Goal: Use online tool/utility: Use online tool/utility

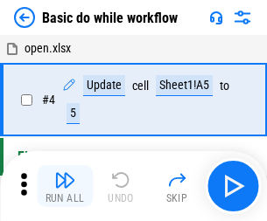
click at [65, 186] on img "button" at bounding box center [64, 180] width 21 height 21
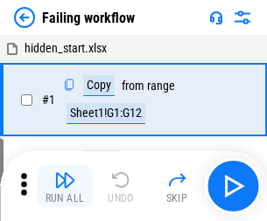
click at [65, 186] on img "button" at bounding box center [64, 180] width 21 height 21
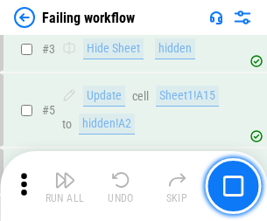
scroll to position [371, 0]
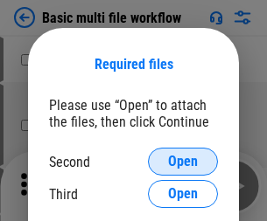
click at [183, 162] on span "Open" at bounding box center [183, 162] width 30 height 14
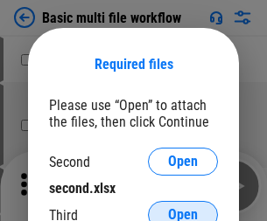
click at [183, 208] on span "Open" at bounding box center [183, 215] width 30 height 14
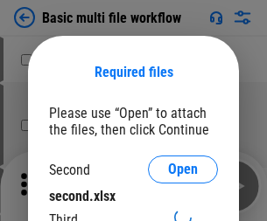
scroll to position [8, 0]
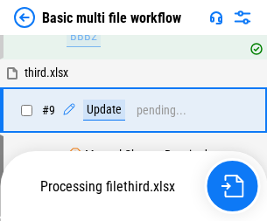
scroll to position [483, 0]
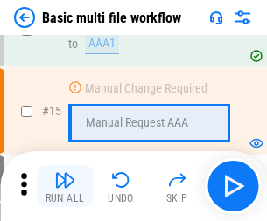
click at [65, 186] on img "button" at bounding box center [64, 180] width 21 height 21
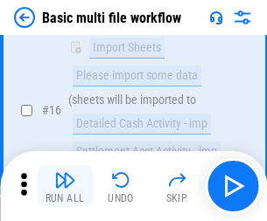
click at [65, 186] on img "button" at bounding box center [64, 180] width 21 height 21
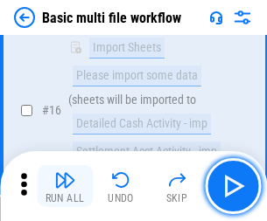
scroll to position [1165, 0]
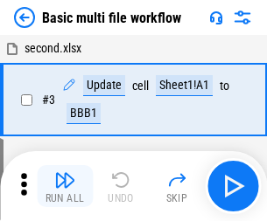
click at [65, 186] on img "button" at bounding box center [64, 180] width 21 height 21
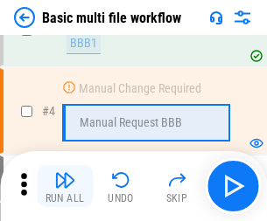
click at [65, 186] on img "button" at bounding box center [64, 180] width 21 height 21
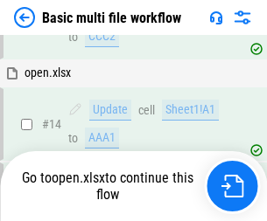
scroll to position [1042, 0]
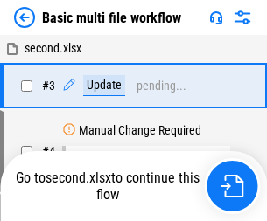
scroll to position [71, 0]
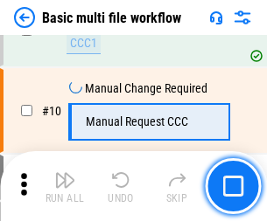
click at [65, 186] on img "button" at bounding box center [64, 180] width 21 height 21
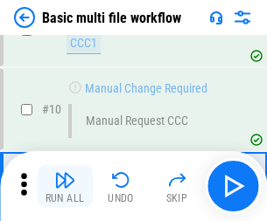
click at [65, 186] on img "button" at bounding box center [64, 180] width 21 height 21
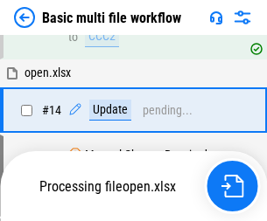
scroll to position [916, 0]
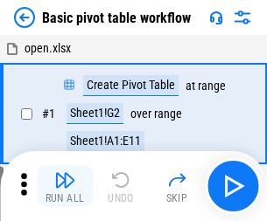
click at [65, 186] on img "button" at bounding box center [64, 180] width 21 height 21
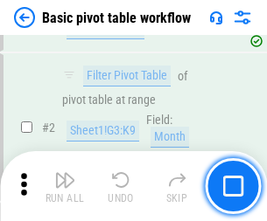
scroll to position [419, 0]
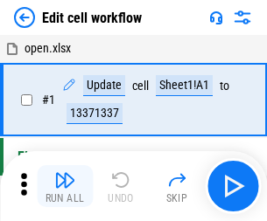
click at [65, 186] on img "button" at bounding box center [64, 180] width 21 height 21
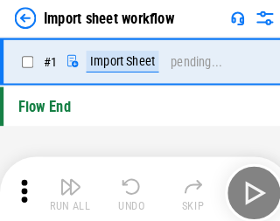
click at [65, 186] on img "button" at bounding box center [68, 180] width 21 height 21
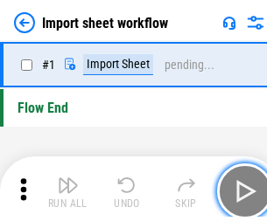
scroll to position [6, 0]
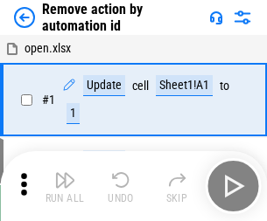
click at [65, 186] on img "button" at bounding box center [64, 180] width 21 height 21
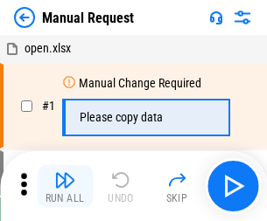
click at [65, 186] on img "button" at bounding box center [64, 180] width 21 height 21
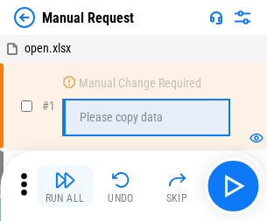
click at [65, 186] on img "button" at bounding box center [64, 180] width 21 height 21
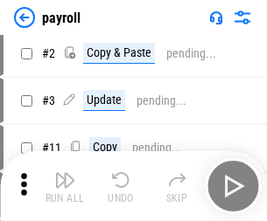
click at [65, 186] on img "button" at bounding box center [64, 180] width 21 height 21
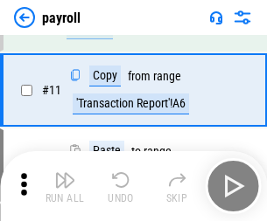
scroll to position [127, 0]
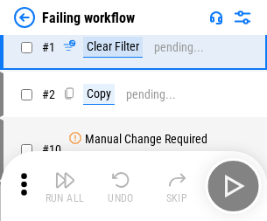
click at [65, 186] on img "button" at bounding box center [64, 180] width 21 height 21
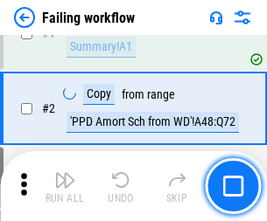
scroll to position [283, 0]
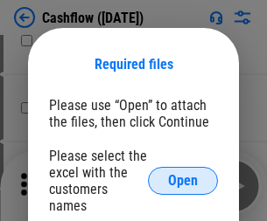
click at [183, 174] on span "Open" at bounding box center [183, 181] width 30 height 14
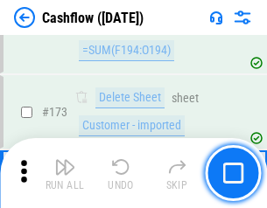
scroll to position [1853, 0]
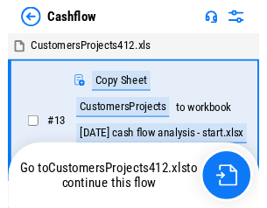
scroll to position [20, 0]
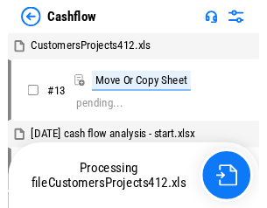
scroll to position [20, 0]
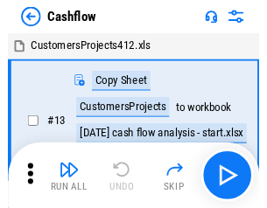
scroll to position [20, 0]
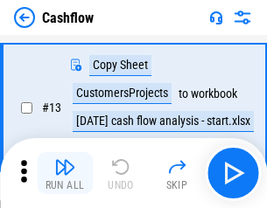
click at [65, 173] on img "button" at bounding box center [64, 167] width 21 height 21
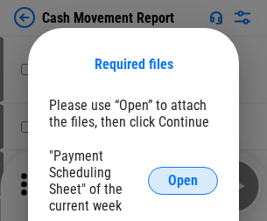
click at [183, 181] on span "Open" at bounding box center [183, 181] width 30 height 14
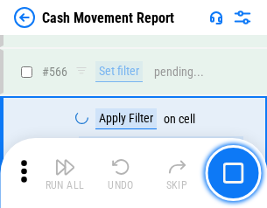
scroll to position [8024, 0]
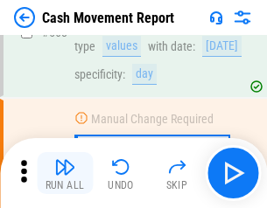
click at [65, 173] on img "button" at bounding box center [64, 167] width 21 height 21
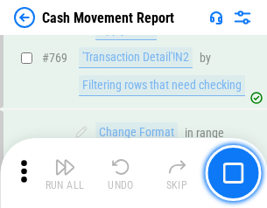
scroll to position [9728, 0]
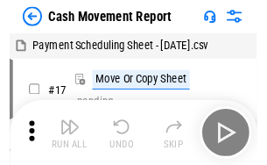
scroll to position [32, 0]
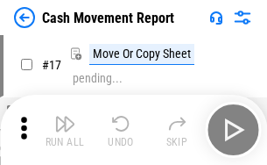
click at [65, 130] on img "button" at bounding box center [64, 123] width 21 height 21
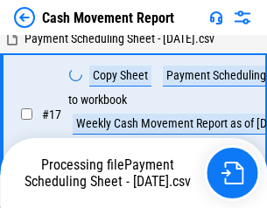
scroll to position [364, 0]
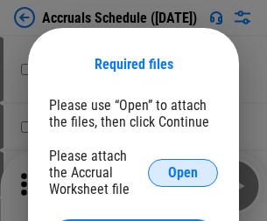
click at [183, 172] on span "Open" at bounding box center [183, 173] width 30 height 14
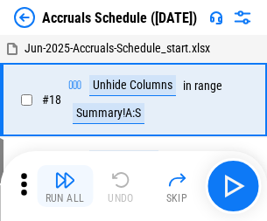
click at [65, 186] on img "button" at bounding box center [64, 180] width 21 height 21
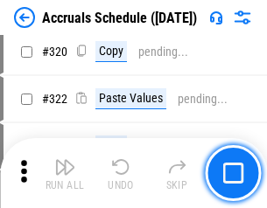
scroll to position [3256, 0]
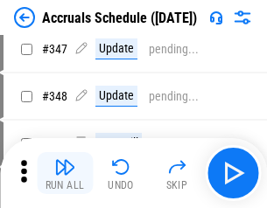
click at [65, 173] on img "button" at bounding box center [64, 167] width 21 height 21
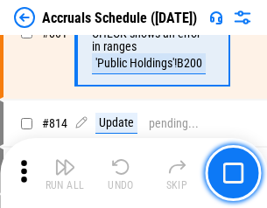
scroll to position [7725, 0]
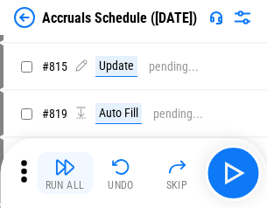
click at [65, 173] on img "button" at bounding box center [64, 167] width 21 height 21
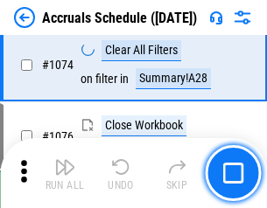
scroll to position [10485, 0]
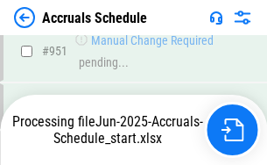
scroll to position [9440, 0]
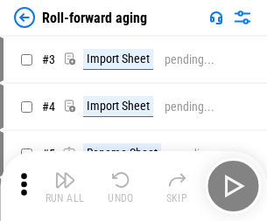
click at [65, 173] on img "button" at bounding box center [64, 180] width 21 height 21
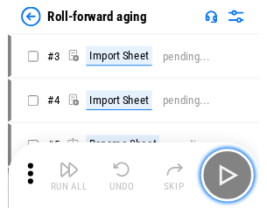
scroll to position [3, 0]
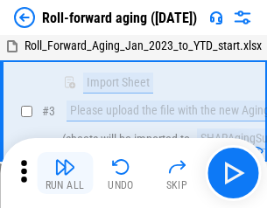
click at [65, 173] on img "button" at bounding box center [64, 167] width 21 height 21
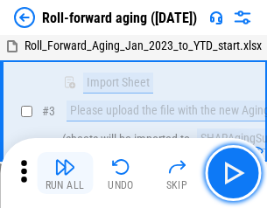
scroll to position [113, 0]
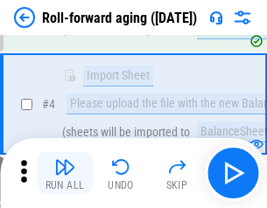
click at [65, 173] on img "button" at bounding box center [64, 167] width 21 height 21
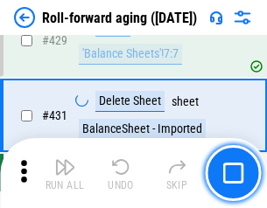
scroll to position [6071, 0]
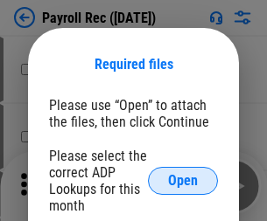
click at [183, 181] on span "Open" at bounding box center [183, 181] width 30 height 14
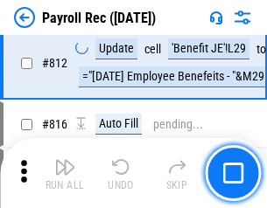
scroll to position [11123, 0]
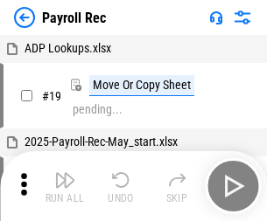
click at [65, 186] on img "button" at bounding box center [64, 180] width 21 height 21
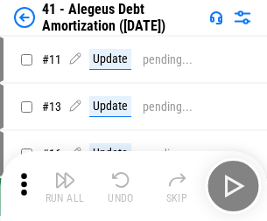
click at [65, 186] on img "button" at bounding box center [64, 180] width 21 height 21
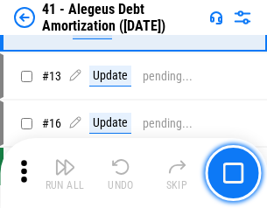
scroll to position [216, 0]
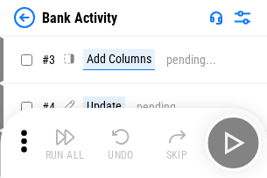
click at [65, 143] on img "button" at bounding box center [64, 136] width 21 height 21
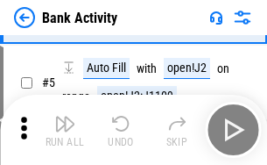
scroll to position [93, 0]
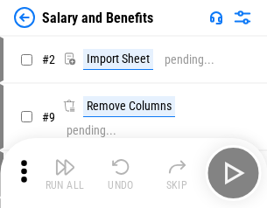
scroll to position [24, 0]
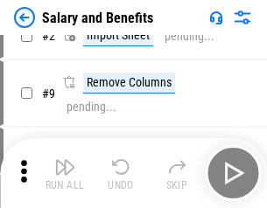
click at [65, 173] on img "button" at bounding box center [64, 167] width 21 height 21
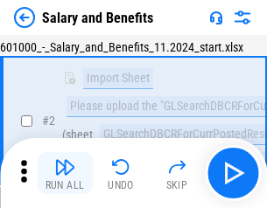
click at [65, 173] on img "button" at bounding box center [64, 167] width 21 height 21
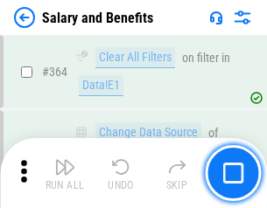
scroll to position [8244, 0]
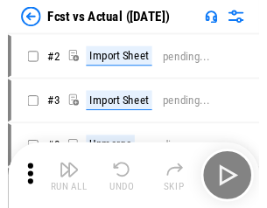
scroll to position [23, 0]
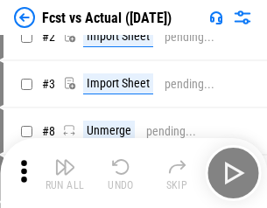
click at [65, 173] on img "button" at bounding box center [64, 167] width 21 height 21
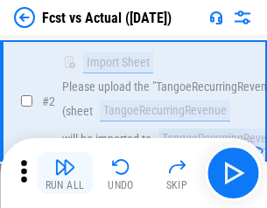
click at [65, 173] on img "button" at bounding box center [64, 167] width 21 height 21
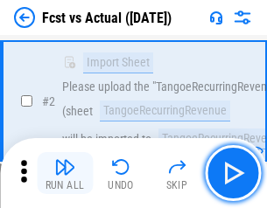
scroll to position [164, 0]
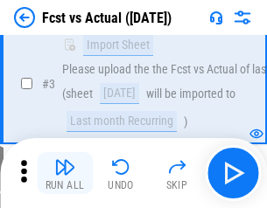
click at [65, 173] on img "button" at bounding box center [64, 167] width 21 height 21
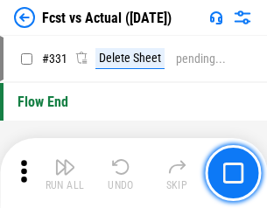
scroll to position [8380, 0]
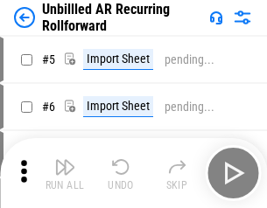
scroll to position [38, 0]
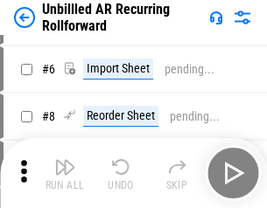
click at [65, 173] on img "button" at bounding box center [64, 167] width 21 height 21
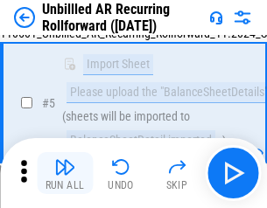
click at [65, 173] on img "button" at bounding box center [64, 167] width 21 height 21
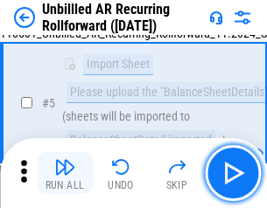
scroll to position [165, 0]
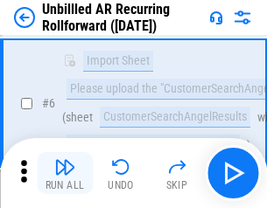
click at [65, 173] on img "button" at bounding box center [64, 167] width 21 height 21
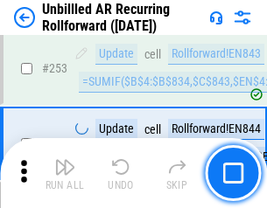
scroll to position [5947, 0]
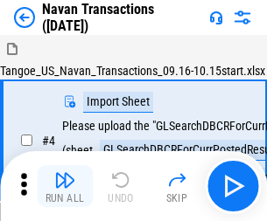
click at [65, 173] on img "button" at bounding box center [64, 180] width 21 height 21
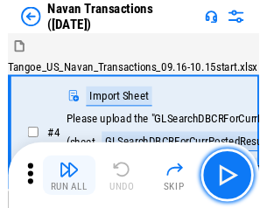
scroll to position [28, 0]
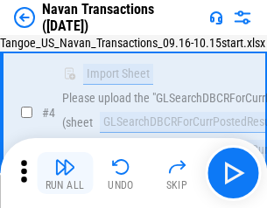
click at [65, 173] on img "button" at bounding box center [64, 167] width 21 height 21
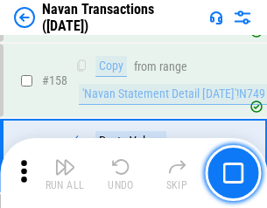
scroll to position [5676, 0]
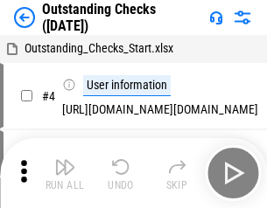
click at [65, 173] on img "button" at bounding box center [64, 167] width 21 height 21
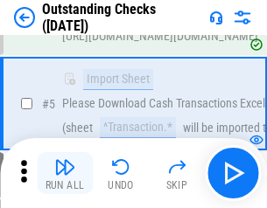
click at [65, 173] on img "button" at bounding box center [64, 167] width 21 height 21
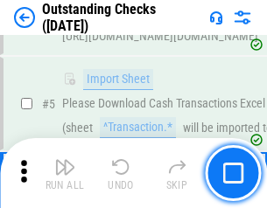
scroll to position [183, 0]
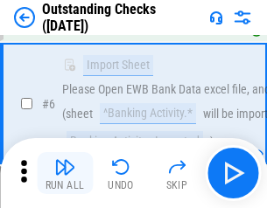
click at [65, 173] on img "button" at bounding box center [64, 167] width 21 height 21
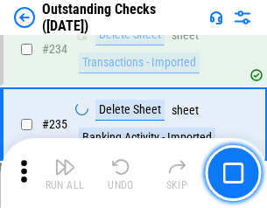
scroll to position [5316, 0]
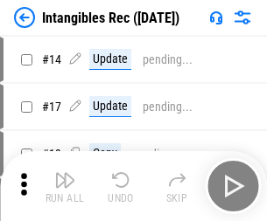
click at [65, 186] on img "button" at bounding box center [64, 180] width 21 height 21
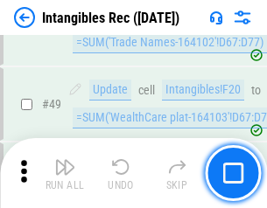
scroll to position [682, 0]
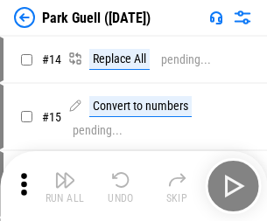
click at [65, 173] on img "button" at bounding box center [64, 180] width 21 height 21
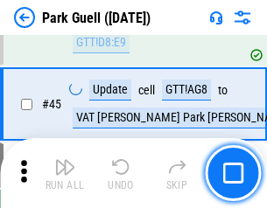
scroll to position [2189, 0]
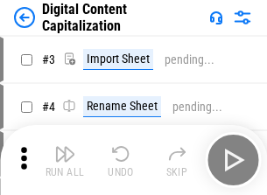
click at [65, 147] on img "button" at bounding box center [64, 154] width 21 height 21
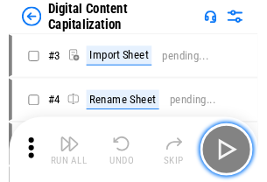
scroll to position [51, 0]
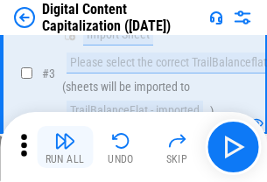
click at [65, 147] on img "button" at bounding box center [64, 140] width 21 height 21
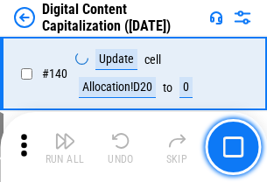
scroll to position [1857, 0]
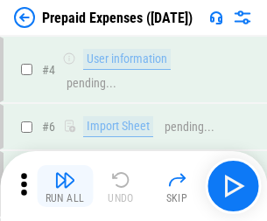
click at [65, 173] on img "button" at bounding box center [64, 180] width 21 height 21
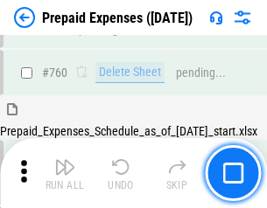
scroll to position [4852, 0]
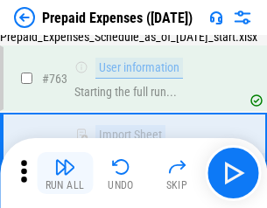
click at [65, 173] on img "button" at bounding box center [64, 167] width 21 height 21
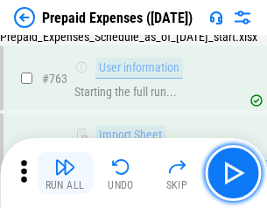
scroll to position [4956, 0]
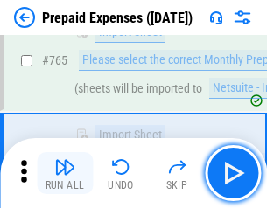
click at [65, 173] on img "button" at bounding box center [64, 167] width 21 height 21
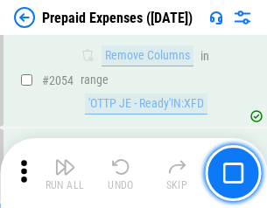
scroll to position [18300, 0]
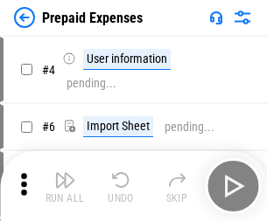
click at [65, 186] on img "button" at bounding box center [64, 180] width 21 height 21
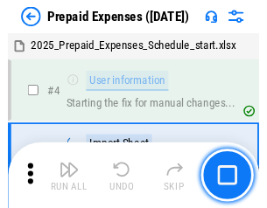
scroll to position [77, 0]
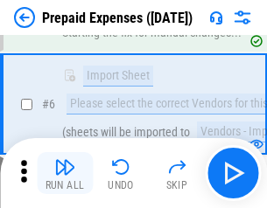
click at [65, 173] on img "button" at bounding box center [64, 167] width 21 height 21
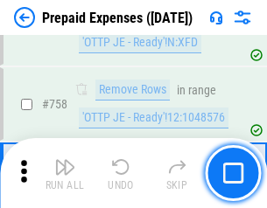
scroll to position [6238, 0]
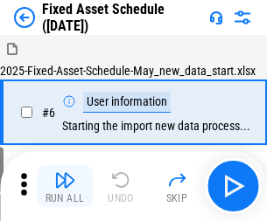
click at [65, 186] on img "button" at bounding box center [64, 180] width 21 height 21
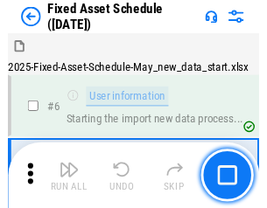
scroll to position [95, 0]
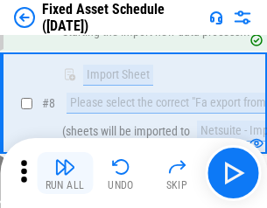
click at [65, 173] on img "button" at bounding box center [64, 167] width 21 height 21
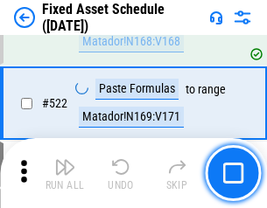
scroll to position [6085, 0]
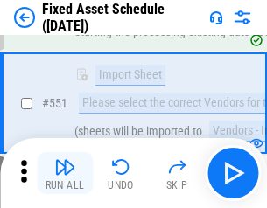
click at [65, 173] on img "button" at bounding box center [64, 167] width 21 height 21
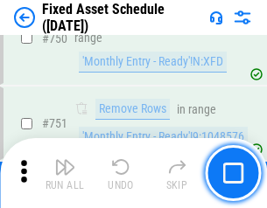
scroll to position [8535, 0]
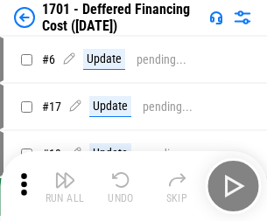
click at [65, 186] on img "button" at bounding box center [64, 180] width 21 height 21
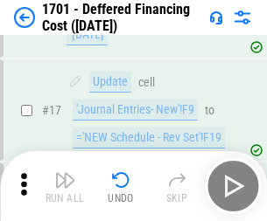
scroll to position [210, 0]
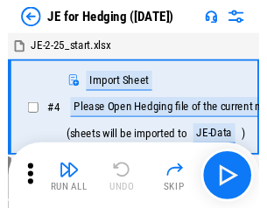
scroll to position [3, 0]
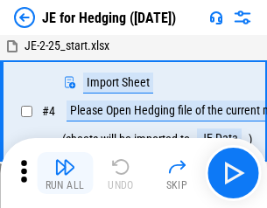
click at [65, 173] on img "button" at bounding box center [64, 167] width 21 height 21
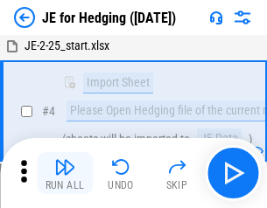
click at [65, 173] on img "button" at bounding box center [64, 167] width 21 height 21
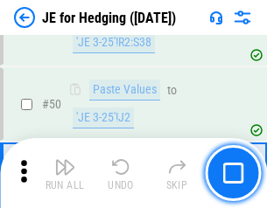
scroll to position [1134, 0]
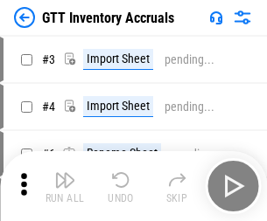
click at [65, 173] on img "button" at bounding box center [64, 180] width 21 height 21
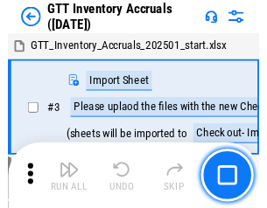
scroll to position [3, 0]
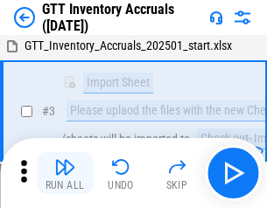
click at [65, 173] on img "button" at bounding box center [64, 167] width 21 height 21
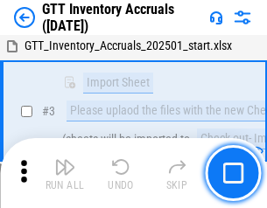
scroll to position [113, 0]
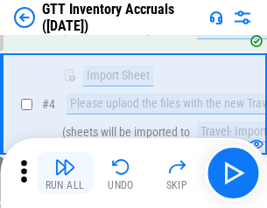
click at [65, 173] on img "button" at bounding box center [64, 167] width 21 height 21
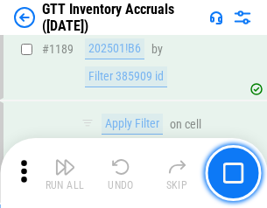
scroll to position [14296, 0]
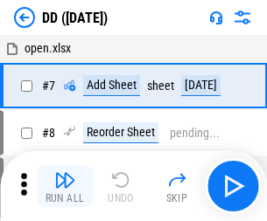
click at [65, 186] on img "button" at bounding box center [64, 180] width 21 height 21
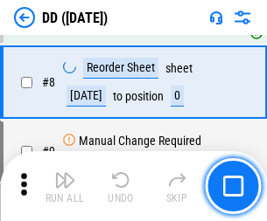
scroll to position [169, 0]
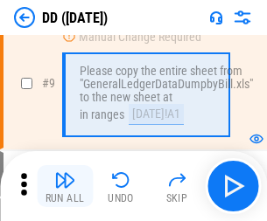
click at [65, 186] on img "button" at bounding box center [64, 180] width 21 height 21
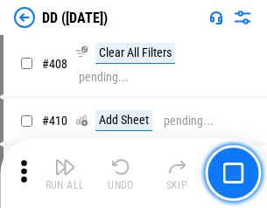
scroll to position [7833, 0]
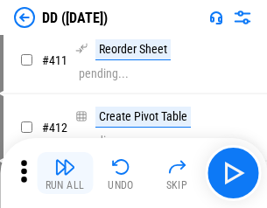
click at [65, 173] on img "button" at bounding box center [64, 167] width 21 height 21
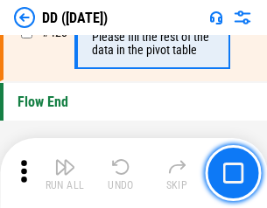
scroll to position [8379, 0]
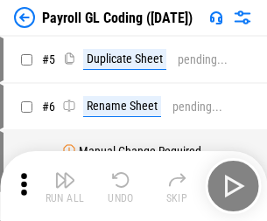
click at [65, 186] on img "button" at bounding box center [64, 180] width 21 height 21
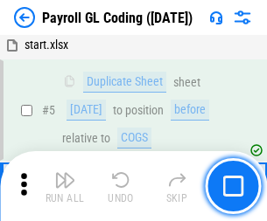
scroll to position [210, 0]
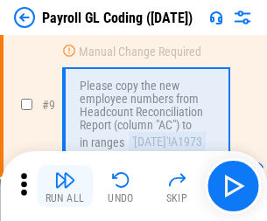
click at [65, 186] on img "button" at bounding box center [64, 180] width 21 height 21
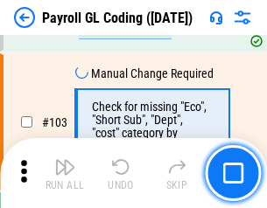
scroll to position [4107, 0]
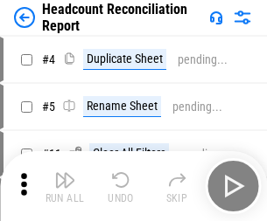
click at [65, 186] on img "button" at bounding box center [64, 180] width 21 height 21
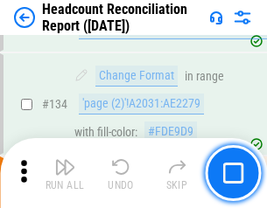
scroll to position [2104, 0]
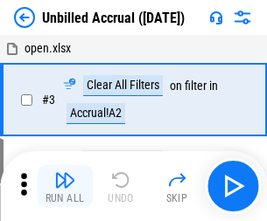
click at [65, 186] on img "button" at bounding box center [64, 180] width 21 height 21
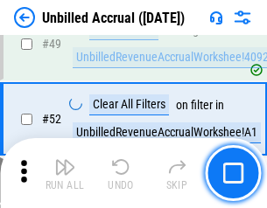
scroll to position [1588, 0]
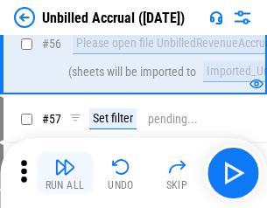
click at [65, 173] on img "button" at bounding box center [64, 167] width 21 height 21
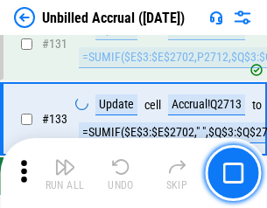
scroll to position [5215, 0]
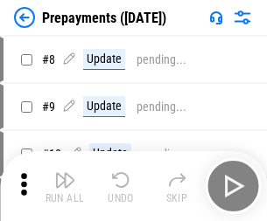
click at [65, 186] on img "button" at bounding box center [64, 180] width 21 height 21
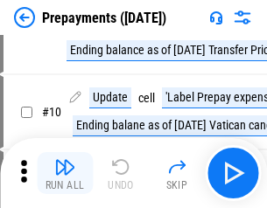
scroll to position [109, 0]
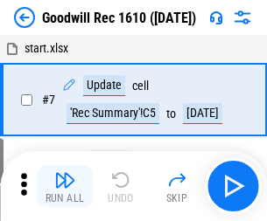
click at [65, 186] on img "button" at bounding box center [64, 180] width 21 height 21
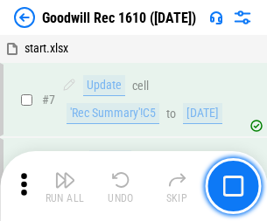
scroll to position [299, 0]
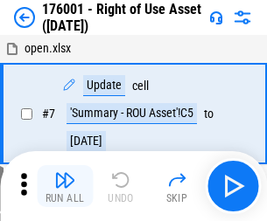
click at [65, 186] on img "button" at bounding box center [64, 180] width 21 height 21
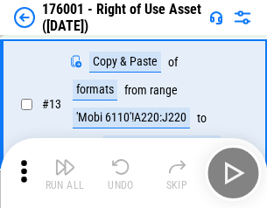
scroll to position [113, 0]
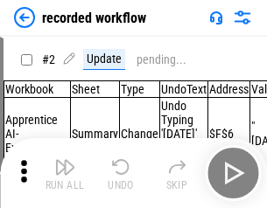
click at [65, 173] on img "button" at bounding box center [64, 167] width 21 height 21
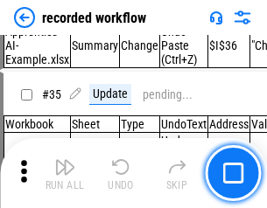
scroll to position [5472, 0]
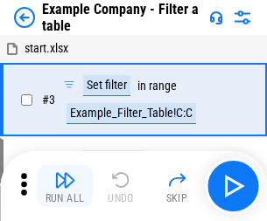
click at [65, 186] on img "button" at bounding box center [64, 180] width 21 height 21
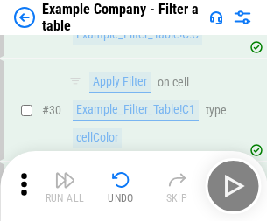
scroll to position [1602, 0]
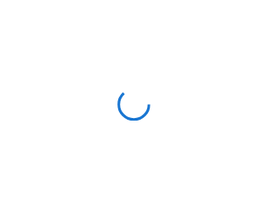
scroll to position [27, 0]
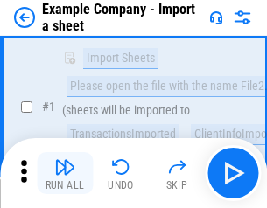
click at [65, 173] on img "button" at bounding box center [64, 167] width 21 height 21
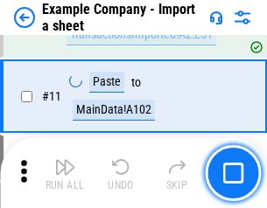
scroll to position [387, 0]
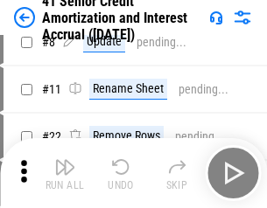
click at [65, 173] on img "button" at bounding box center [64, 167] width 21 height 21
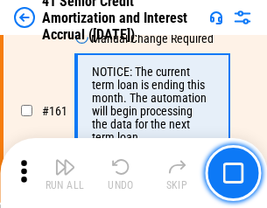
click at [65, 173] on img "button" at bounding box center [64, 167] width 21 height 21
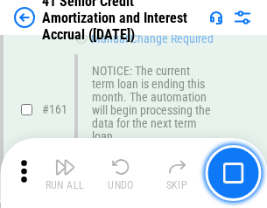
scroll to position [1872, 0]
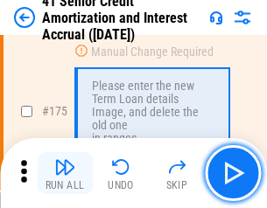
click at [65, 173] on img "button" at bounding box center [64, 167] width 21 height 21
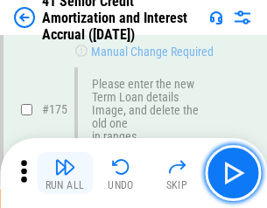
scroll to position [2050, 0]
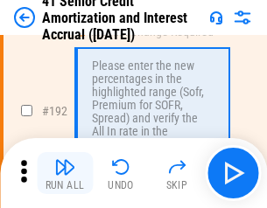
click at [65, 173] on img "button" at bounding box center [64, 167] width 21 height 21
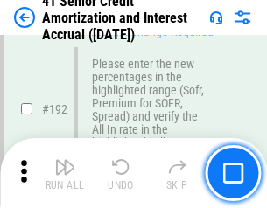
scroll to position [2234, 0]
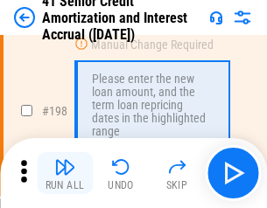
click at [65, 173] on img "button" at bounding box center [64, 167] width 21 height 21
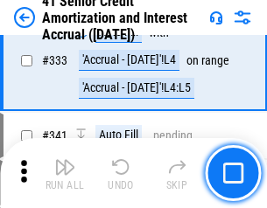
scroll to position [4472, 0]
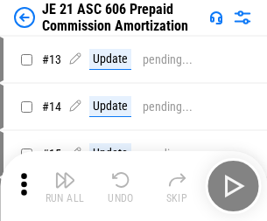
click at [65, 173] on img "button" at bounding box center [64, 180] width 21 height 21
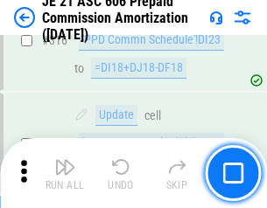
scroll to position [3269, 0]
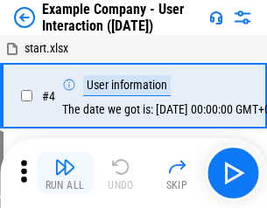
click at [65, 173] on img "button" at bounding box center [64, 167] width 21 height 21
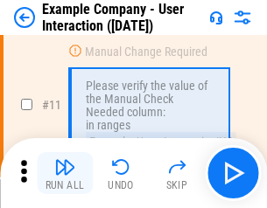
click at [65, 173] on img "button" at bounding box center [64, 167] width 21 height 21
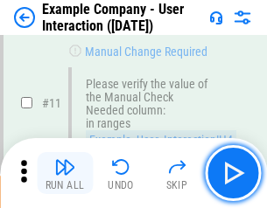
scroll to position [379, 0]
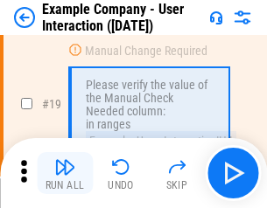
click at [65, 173] on img "button" at bounding box center [64, 167] width 21 height 21
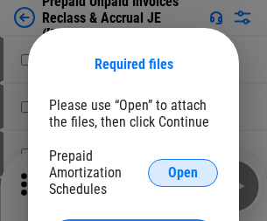
click at [183, 172] on span "Open" at bounding box center [183, 173] width 30 height 14
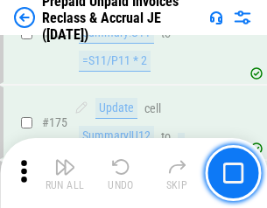
scroll to position [2364, 0]
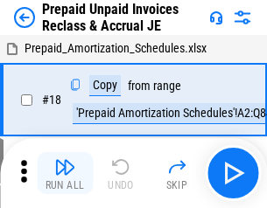
click at [65, 173] on img "button" at bounding box center [64, 167] width 21 height 21
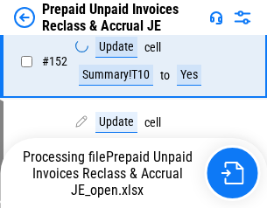
scroll to position [1345, 0]
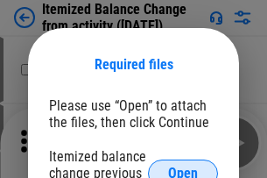
click at [183, 166] on span "Open" at bounding box center [183, 173] width 30 height 14
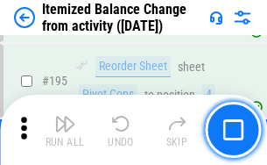
scroll to position [3369, 0]
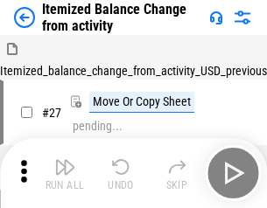
scroll to position [27, 0]
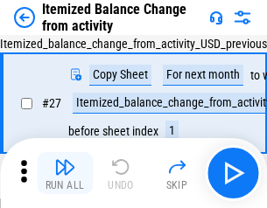
click at [65, 173] on img "button" at bounding box center [64, 167] width 21 height 21
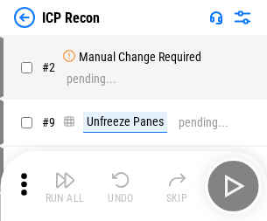
scroll to position [8, 0]
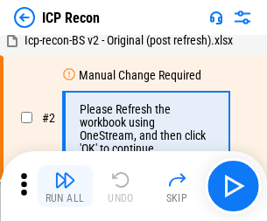
click at [65, 186] on img "button" at bounding box center [64, 180] width 21 height 21
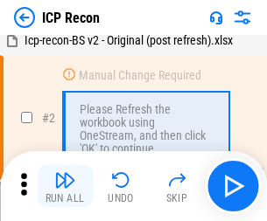
click at [65, 186] on img "button" at bounding box center [64, 180] width 21 height 21
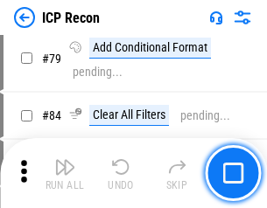
scroll to position [1716, 0]
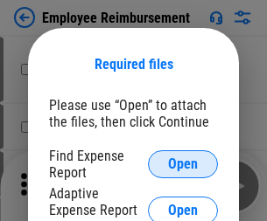
click at [183, 165] on span "Open" at bounding box center [183, 165] width 30 height 14
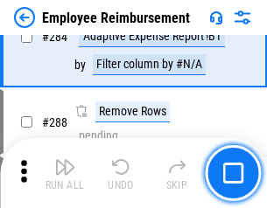
scroll to position [4759, 0]
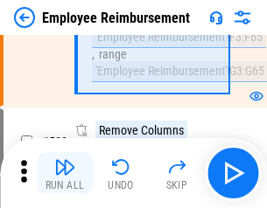
click at [65, 173] on img "button" at bounding box center [64, 167] width 21 height 21
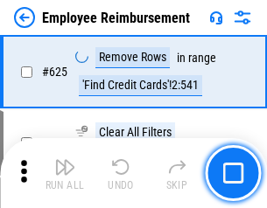
scroll to position [10482, 0]
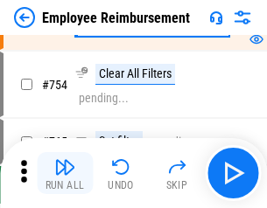
click at [65, 173] on img "button" at bounding box center [64, 167] width 21 height 21
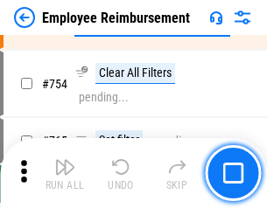
click at [65, 173] on img "button" at bounding box center [64, 167] width 21 height 21
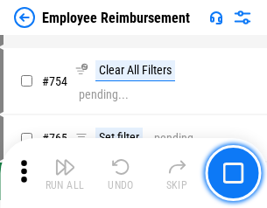
scroll to position [12283, 0]
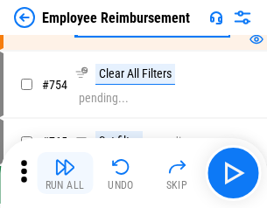
click at [65, 173] on img "button" at bounding box center [64, 167] width 21 height 21
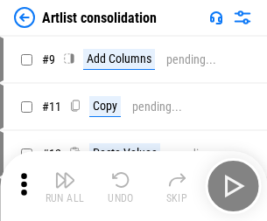
click at [65, 186] on img "button" at bounding box center [64, 180] width 21 height 21
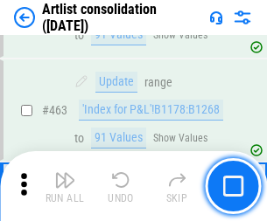
scroll to position [7666, 0]
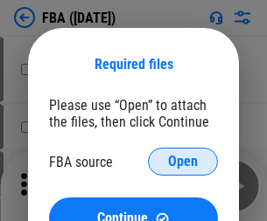
click at [183, 162] on span "Open" at bounding box center [183, 162] width 30 height 14
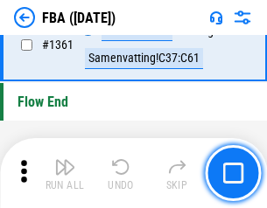
scroll to position [18802, 0]
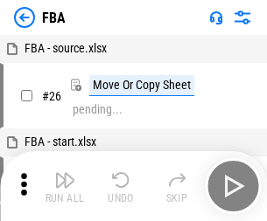
scroll to position [18, 0]
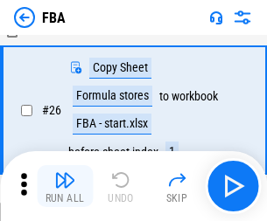
click at [65, 186] on img "button" at bounding box center [64, 180] width 21 height 21
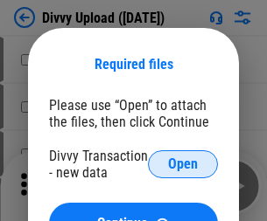
click at [183, 165] on span "Open" at bounding box center [183, 165] width 30 height 14
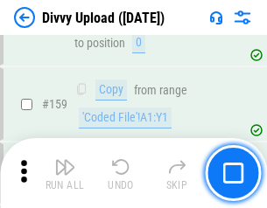
scroll to position [1813, 0]
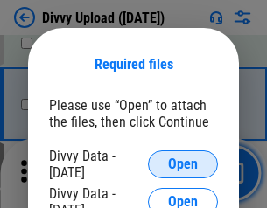
click at [183, 165] on span "Open" at bounding box center [183, 165] width 30 height 14
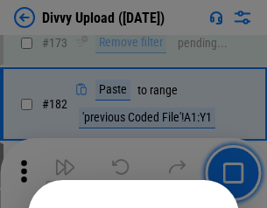
scroll to position [1965, 0]
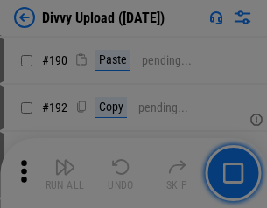
scroll to position [2209, 0]
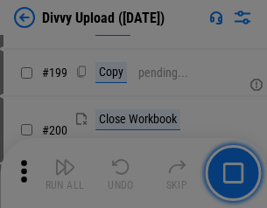
scroll to position [2546, 0]
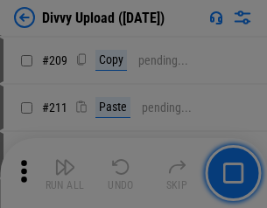
scroll to position [2974, 0]
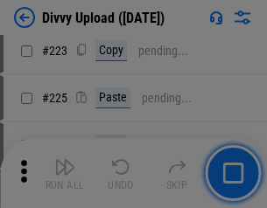
scroll to position [3494, 0]
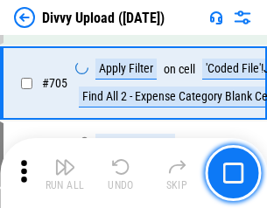
scroll to position [11976, 0]
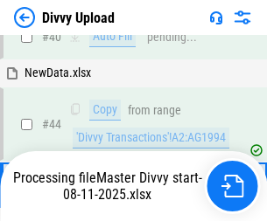
scroll to position [193, 0]
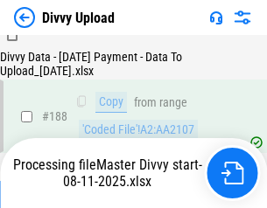
scroll to position [2061, 0]
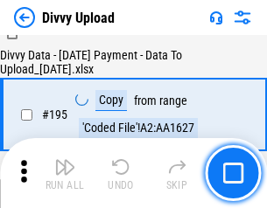
scroll to position [2447, 0]
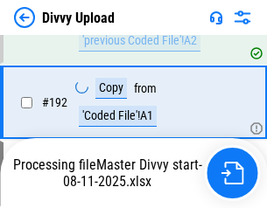
scroll to position [2345, 0]
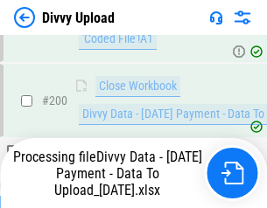
scroll to position [2745, 0]
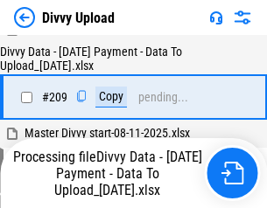
scroll to position [3219, 0]
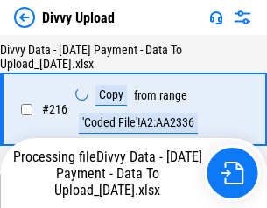
scroll to position [3619, 0]
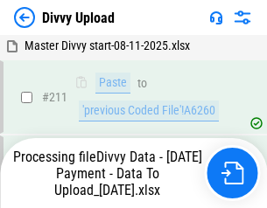
scroll to position [3503, 0]
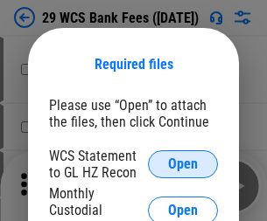
click at [183, 165] on span "Open" at bounding box center [183, 165] width 30 height 14
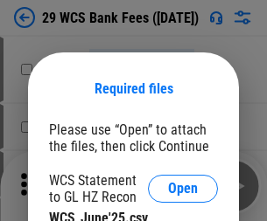
scroll to position [25, 0]
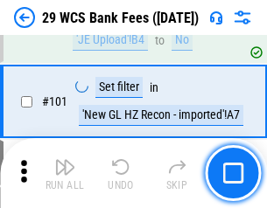
scroll to position [1706, 0]
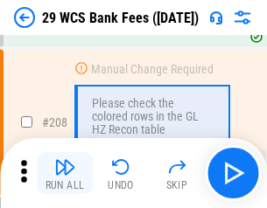
click at [65, 173] on img "button" at bounding box center [64, 167] width 21 height 21
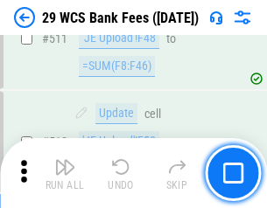
scroll to position [8808, 0]
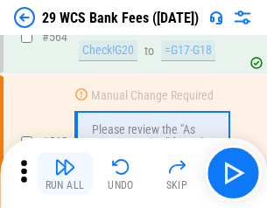
click at [65, 173] on img "button" at bounding box center [64, 167] width 21 height 21
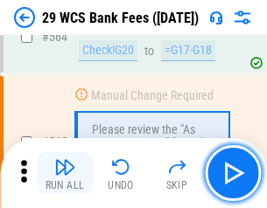
scroll to position [9468, 0]
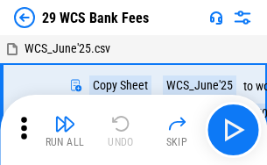
scroll to position [32, 0]
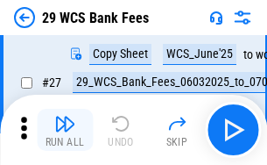
click at [65, 130] on img "button" at bounding box center [64, 123] width 21 height 21
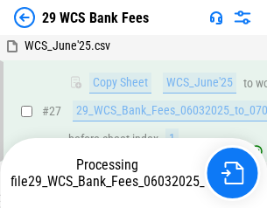
scroll to position [349, 0]
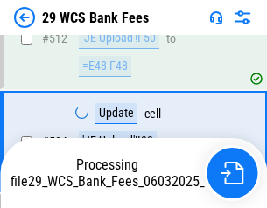
scroll to position [9347, 0]
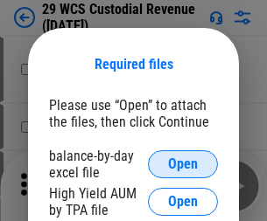
click at [183, 165] on span "Open" at bounding box center [183, 165] width 30 height 14
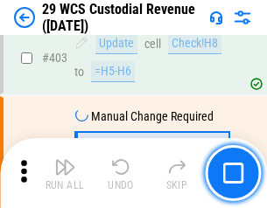
scroll to position [8109, 0]
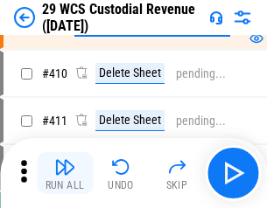
click at [65, 173] on img "button" at bounding box center [64, 167] width 21 height 21
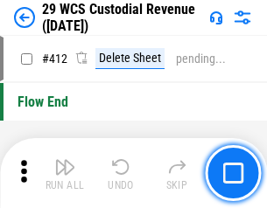
scroll to position [8361, 0]
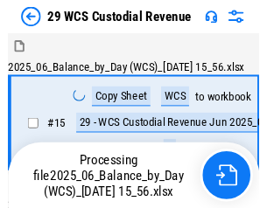
scroll to position [42, 0]
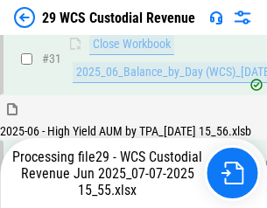
scroll to position [899, 0]
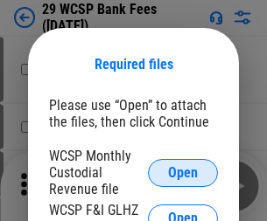
click at [183, 172] on span "Open" at bounding box center [183, 173] width 30 height 14
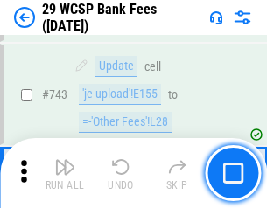
scroll to position [8822, 0]
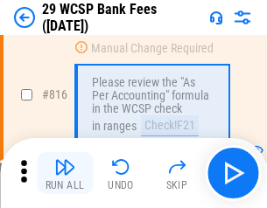
click at [65, 173] on img "button" at bounding box center [64, 167] width 21 height 21
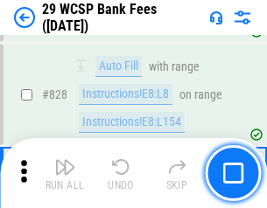
scroll to position [11108, 0]
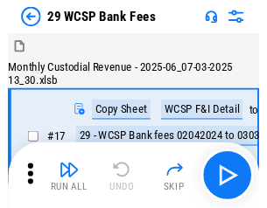
scroll to position [42, 0]
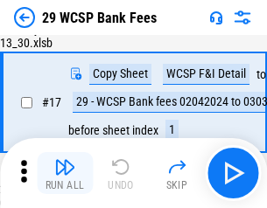
click at [65, 173] on img "button" at bounding box center [64, 167] width 21 height 21
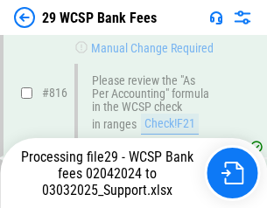
scroll to position [10765, 0]
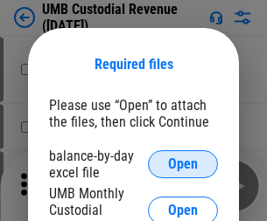
click at [183, 165] on span "Open" at bounding box center [183, 165] width 30 height 14
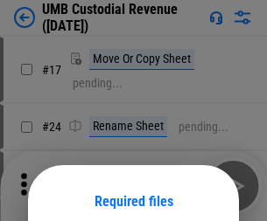
scroll to position [137, 0]
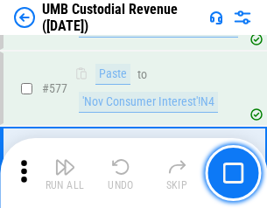
scroll to position [8165, 0]
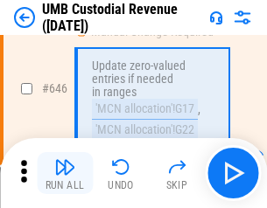
click at [65, 173] on img "button" at bounding box center [64, 167] width 21 height 21
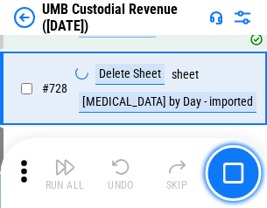
scroll to position [10800, 0]
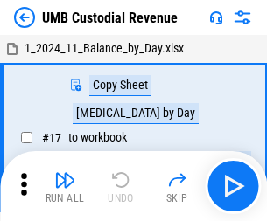
scroll to position [13, 0]
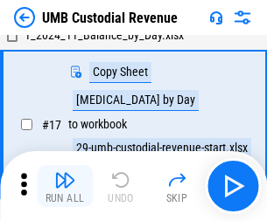
click at [65, 186] on img "button" at bounding box center [64, 180] width 21 height 21
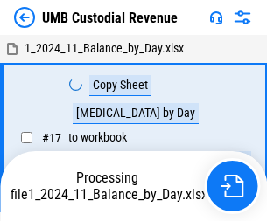
scroll to position [13, 0]
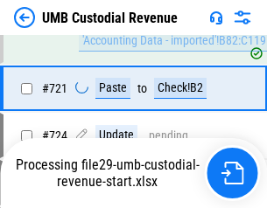
scroll to position [10684, 0]
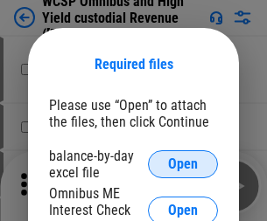
click at [183, 165] on span "Open" at bounding box center [183, 165] width 30 height 14
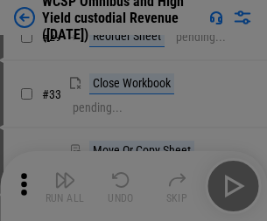
scroll to position [400, 0]
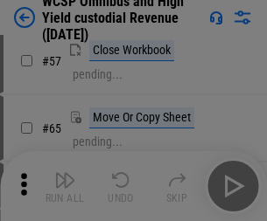
scroll to position [763, 0]
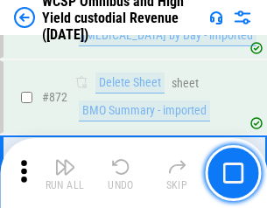
scroll to position [14817, 0]
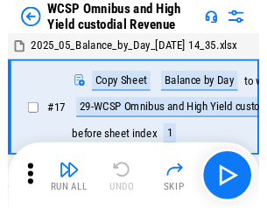
scroll to position [10, 0]
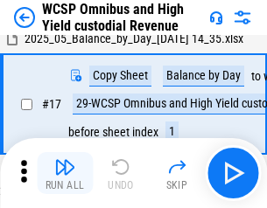
click at [65, 173] on img "button" at bounding box center [64, 167] width 21 height 21
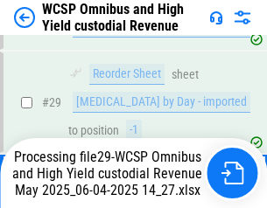
scroll to position [364, 0]
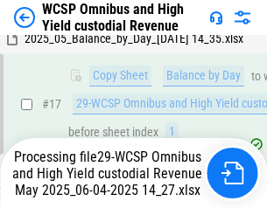
scroll to position [364, 0]
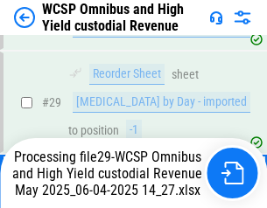
scroll to position [364, 0]
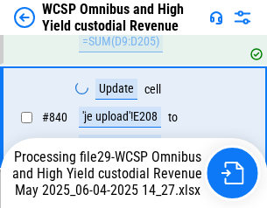
scroll to position [14626, 0]
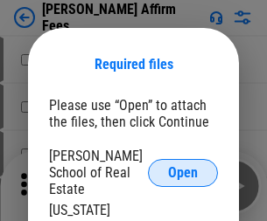
click at [183, 166] on span "Open" at bounding box center [183, 173] width 30 height 14
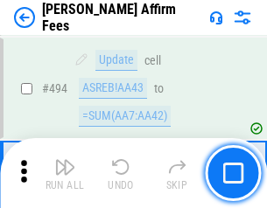
scroll to position [4760, 0]
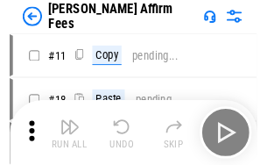
scroll to position [18, 0]
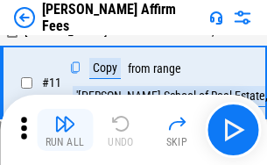
click at [65, 130] on img "button" at bounding box center [64, 123] width 21 height 21
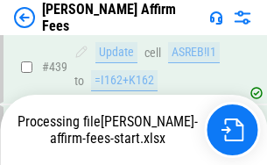
scroll to position [4591, 0]
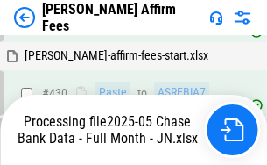
scroll to position [4591, 0]
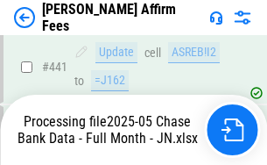
scroll to position [4591, 0]
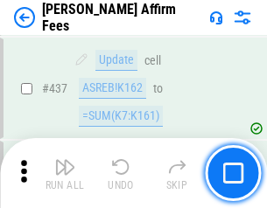
scroll to position [4570, 0]
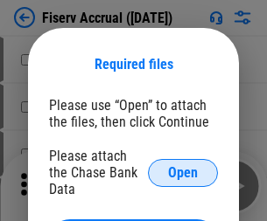
click at [183, 166] on span "Open" at bounding box center [183, 173] width 30 height 14
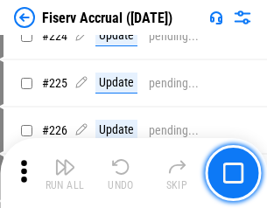
scroll to position [4737, 0]
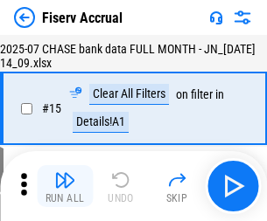
click at [65, 186] on img "button" at bounding box center [64, 180] width 21 height 21
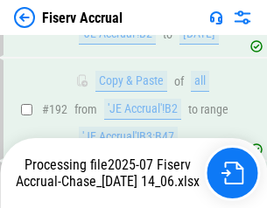
scroll to position [4830, 0]
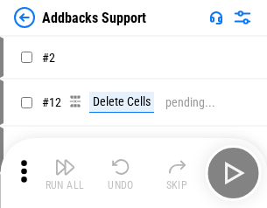
click at [65, 173] on img "button" at bounding box center [64, 167] width 21 height 21
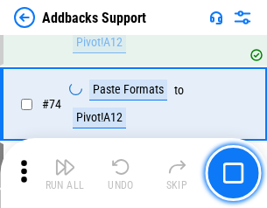
scroll to position [1275, 0]
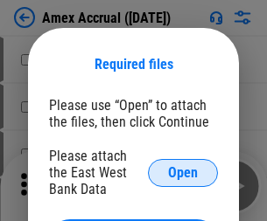
click at [183, 172] on span "Open" at bounding box center [183, 173] width 30 height 14
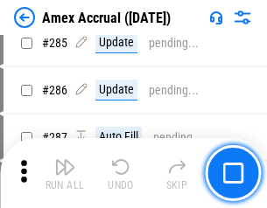
scroll to position [4794, 0]
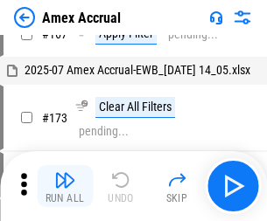
click at [65, 186] on img "button" at bounding box center [64, 180] width 21 height 21
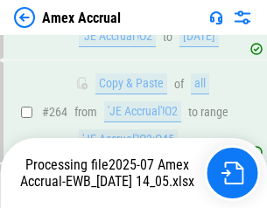
scroll to position [5217, 0]
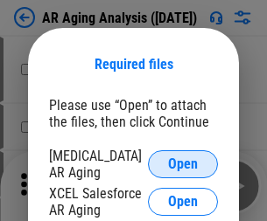
click at [183, 162] on span "Open" at bounding box center [183, 165] width 30 height 14
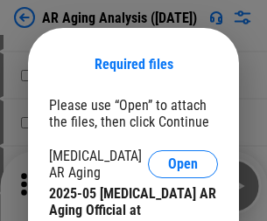
scroll to position [527, 0]
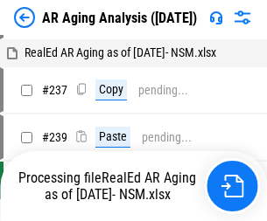
scroll to position [18, 0]
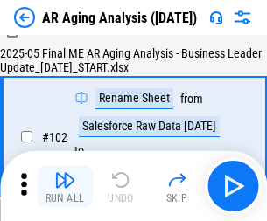
click at [65, 186] on img "button" at bounding box center [64, 180] width 21 height 21
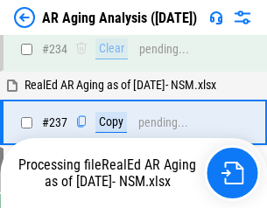
scroll to position [2714, 0]
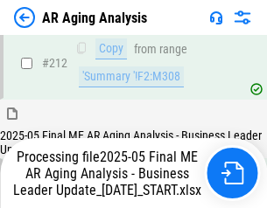
scroll to position [2694, 0]
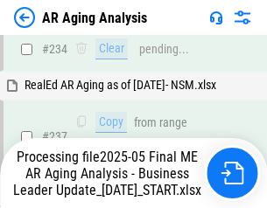
scroll to position [2766, 0]
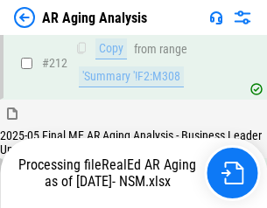
scroll to position [2618, 0]
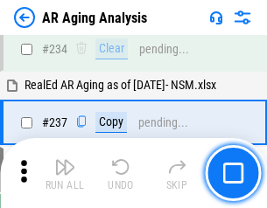
scroll to position [2694, 0]
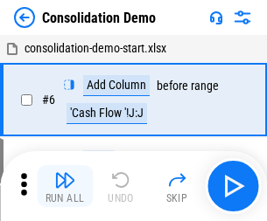
click at [65, 186] on img "button" at bounding box center [64, 180] width 21 height 21
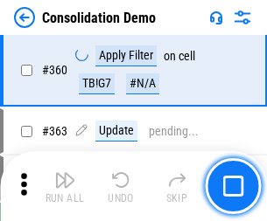
scroll to position [5868, 0]
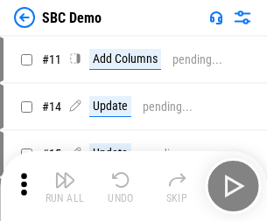
click at [65, 186] on img "button" at bounding box center [64, 180] width 21 height 21
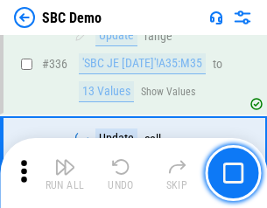
scroll to position [4605, 0]
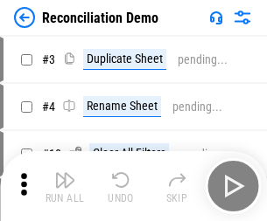
click at [65, 186] on img "button" at bounding box center [64, 180] width 21 height 21
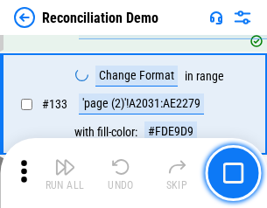
scroll to position [2079, 0]
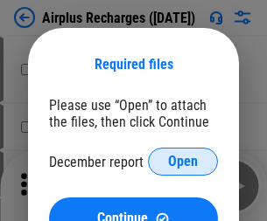
click at [183, 162] on span "Open" at bounding box center [183, 162] width 30 height 14
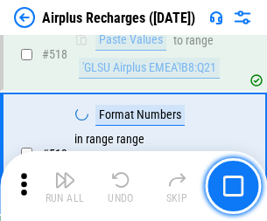
scroll to position [7534, 0]
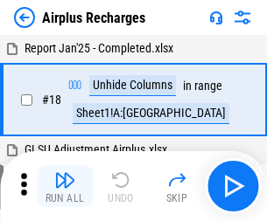
click at [65, 186] on img "button" at bounding box center [64, 180] width 21 height 21
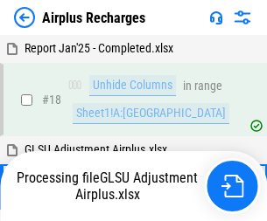
scroll to position [77, 0]
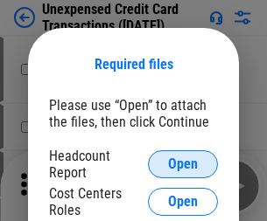
click at [183, 165] on span "Open" at bounding box center [183, 165] width 30 height 14
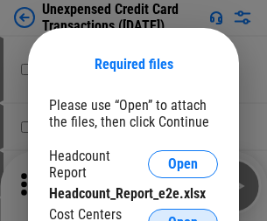
click at [183, 216] on span "Open" at bounding box center [183, 223] width 30 height 14
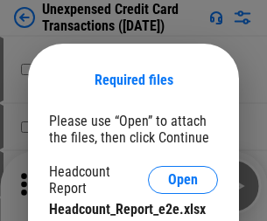
scroll to position [16, 0]
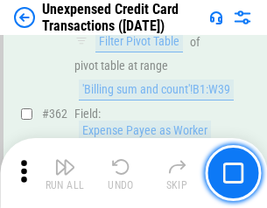
scroll to position [4502, 0]
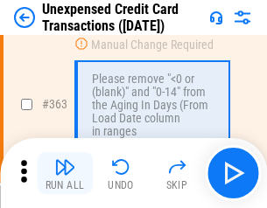
click at [65, 173] on img "button" at bounding box center [64, 167] width 21 height 21
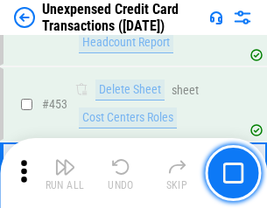
scroll to position [5971, 0]
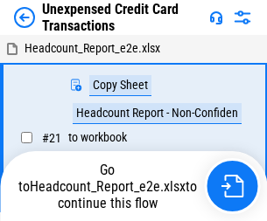
scroll to position [20, 0]
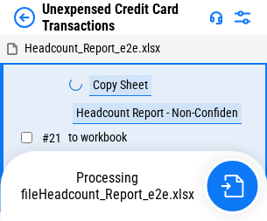
scroll to position [20, 0]
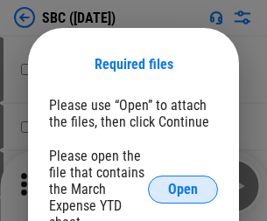
click at [183, 189] on span "Open" at bounding box center [183, 190] width 30 height 14
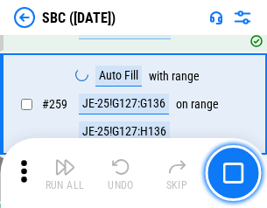
scroll to position [3421, 0]
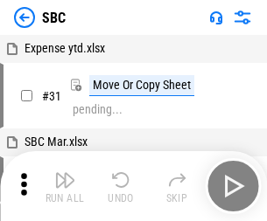
scroll to position [18, 0]
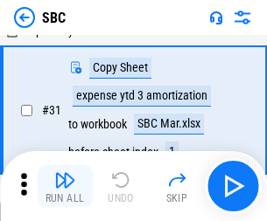
click at [65, 186] on img "button" at bounding box center [64, 180] width 21 height 21
